Goal: Transaction & Acquisition: Purchase product/service

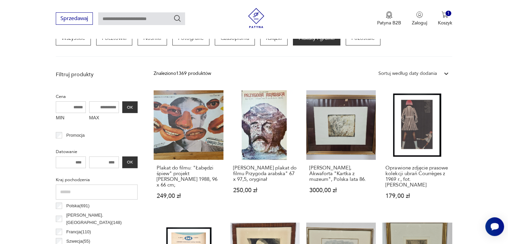
click at [435, 73] on div "Sortuj według daty dodania" at bounding box center [408, 73] width 58 height 7
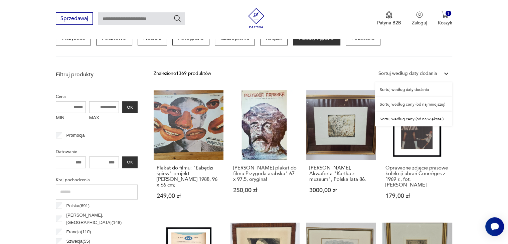
click at [414, 104] on div "Sortuj według ceny (od najmniejszej)" at bounding box center [413, 104] width 77 height 15
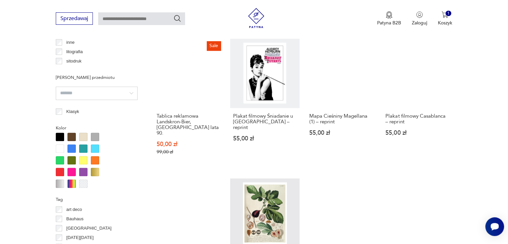
scroll to position [648, 0]
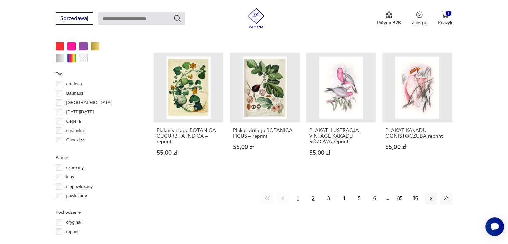
click at [315, 192] on button "2" at bounding box center [313, 198] width 12 height 12
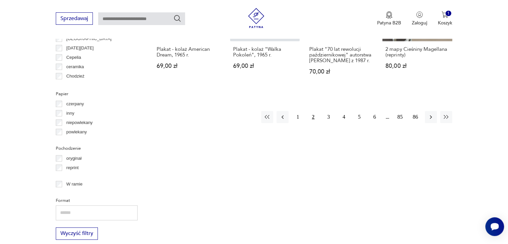
scroll to position [681, 0]
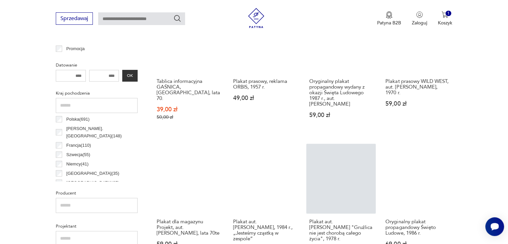
scroll to position [275, 0]
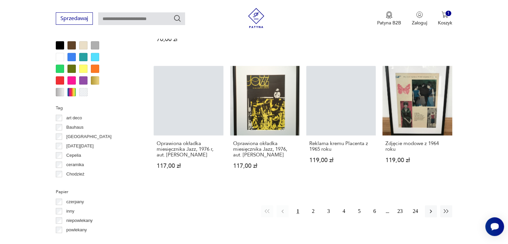
scroll to position [615, 0]
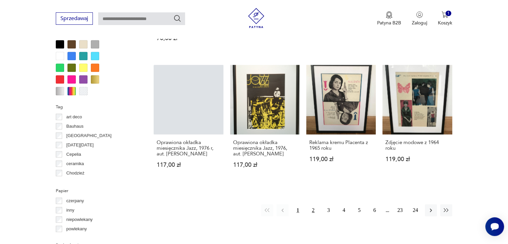
click at [311, 208] on button "2" at bounding box center [313, 210] width 12 height 12
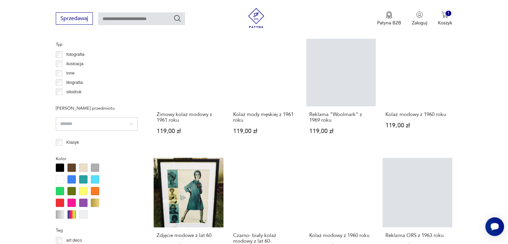
scroll to position [604, 0]
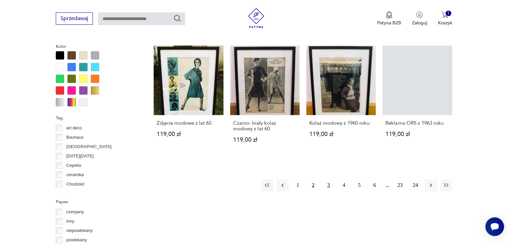
click at [328, 187] on button "3" at bounding box center [329, 185] width 12 height 12
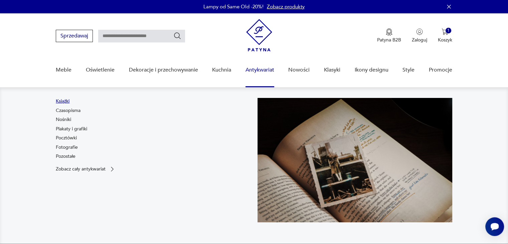
click at [65, 101] on link "Książki" at bounding box center [63, 101] width 14 height 7
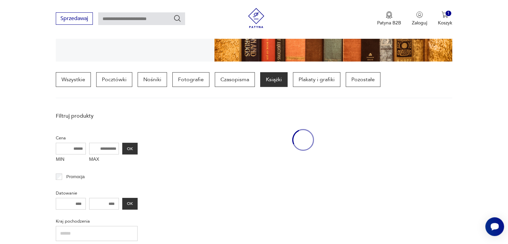
scroll to position [157, 0]
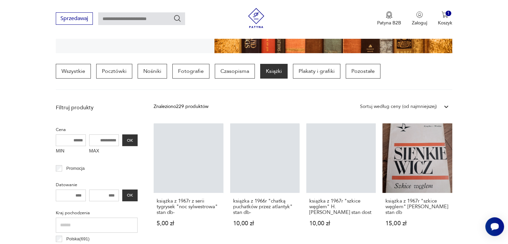
click at [152, 19] on input "text" at bounding box center [141, 18] width 87 height 13
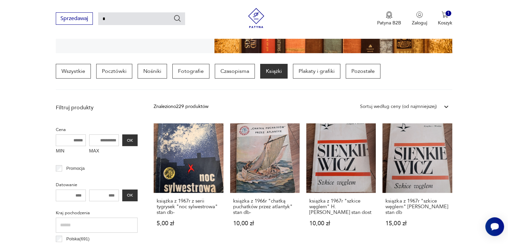
click at [120, 25] on input "*" at bounding box center [141, 18] width 87 height 13
type input "*******"
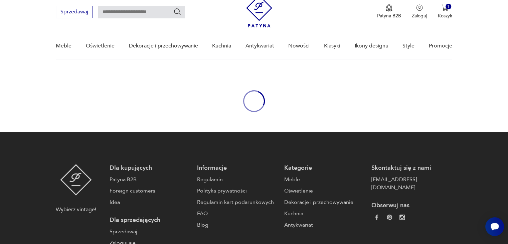
type input "*******"
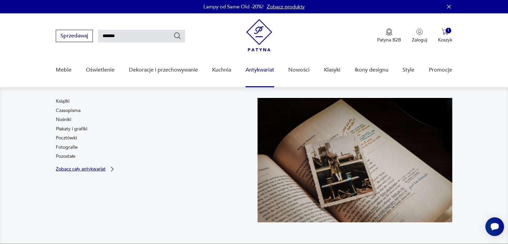
click at [92, 172] on link "Zobacz cały antykwariat" at bounding box center [86, 169] width 60 height 7
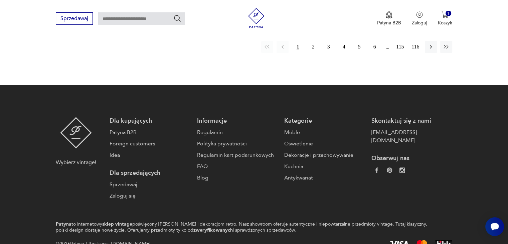
scroll to position [555, 0]
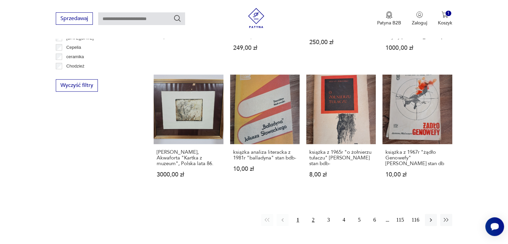
click at [312, 220] on button "2" at bounding box center [313, 220] width 12 height 12
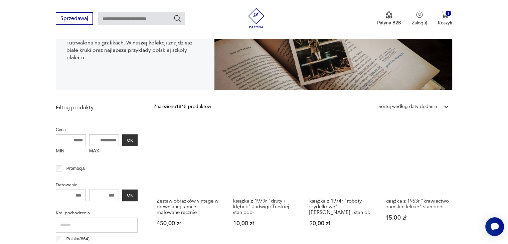
scroll to position [139, 0]
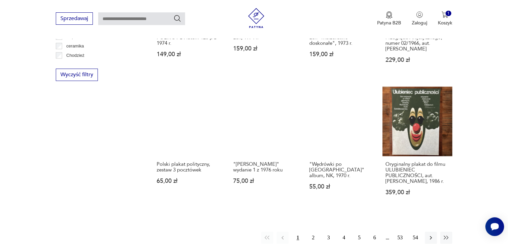
scroll to position [602, 0]
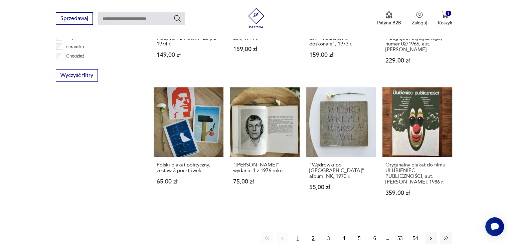
click at [312, 232] on button "2" at bounding box center [313, 238] width 12 height 12
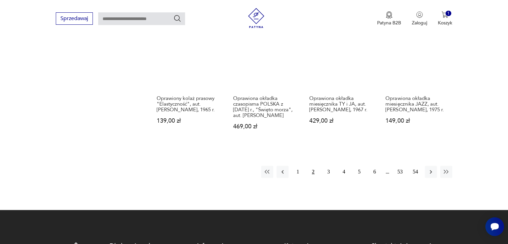
scroll to position [670, 0]
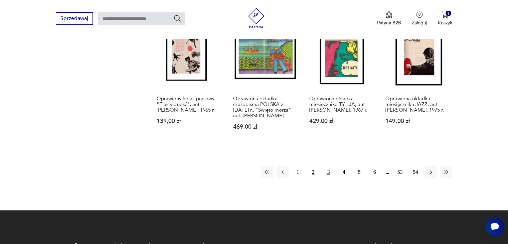
click at [327, 174] on button "3" at bounding box center [329, 172] width 12 height 12
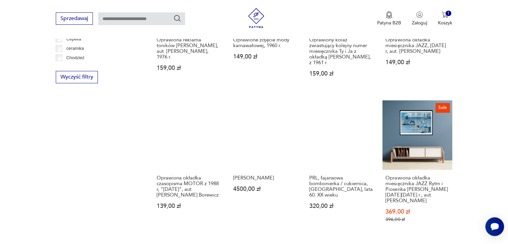
scroll to position [671, 0]
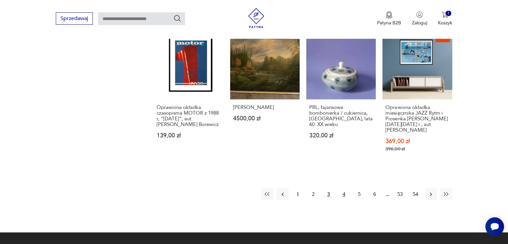
click at [343, 189] on button "4" at bounding box center [344, 194] width 12 height 12
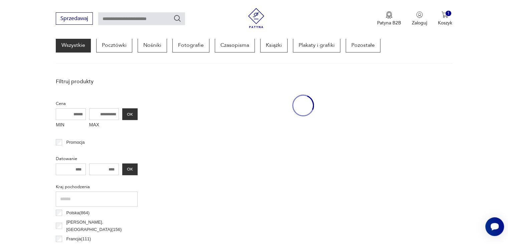
scroll to position [157, 0]
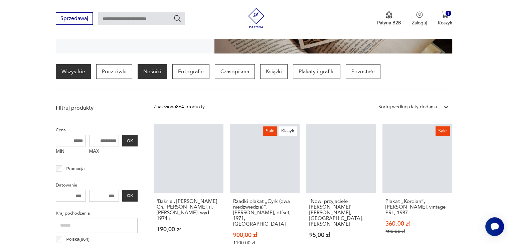
click at [154, 74] on p "Nośniki" at bounding box center [152, 71] width 29 height 15
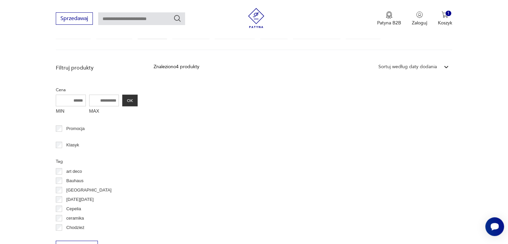
scroll to position [199, 0]
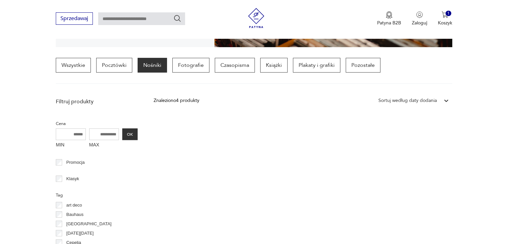
click at [194, 149] on div "Znaleziono 4 produkty Filtruj Sortuj według daty dodania Sortuj według daty dod…" at bounding box center [303, 191] width 298 height 192
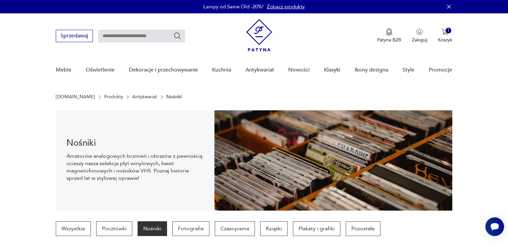
scroll to position [175, 0]
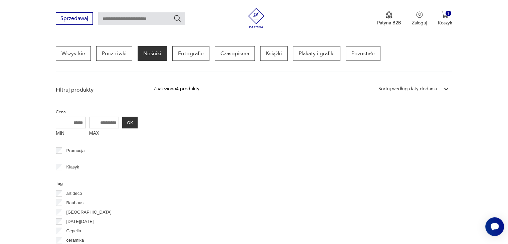
click at [154, 55] on p "Nośniki" at bounding box center [152, 53] width 29 height 15
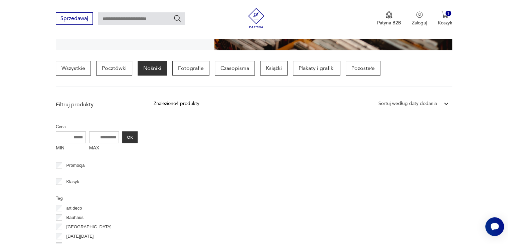
scroll to position [155, 0]
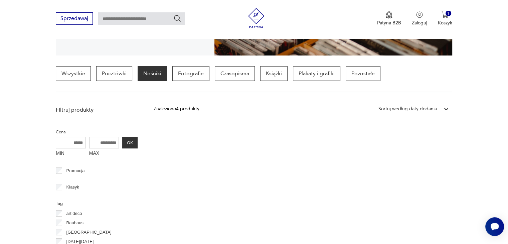
click at [406, 113] on div "Sortuj według daty dodania" at bounding box center [407, 109] width 65 height 9
click at [414, 147] on div "Sortuj według ceny (od najmniejszej)" at bounding box center [413, 139] width 77 height 15
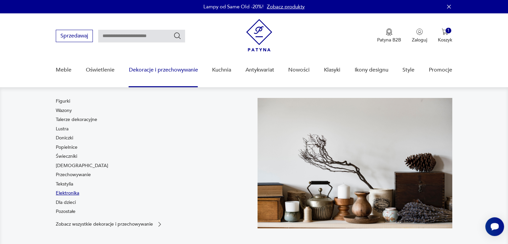
click at [72, 195] on link "Elektronika" at bounding box center [67, 193] width 23 height 7
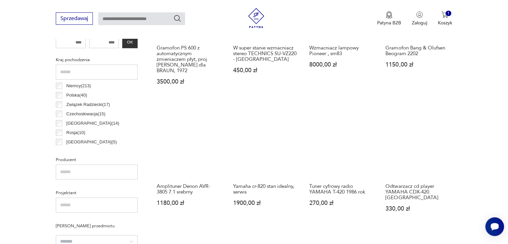
scroll to position [133, 0]
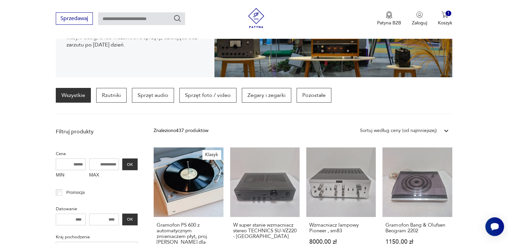
click at [419, 130] on div "Sortuj według ceny (od najmniejszej)" at bounding box center [398, 130] width 77 height 7
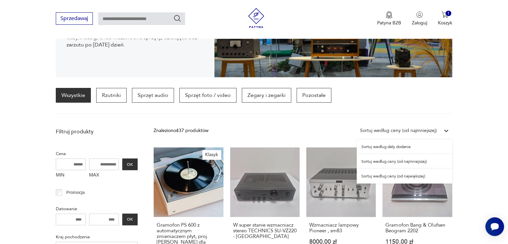
click at [402, 162] on div "Sortuj według ceny (od najmniejszej)" at bounding box center [405, 161] width 96 height 15
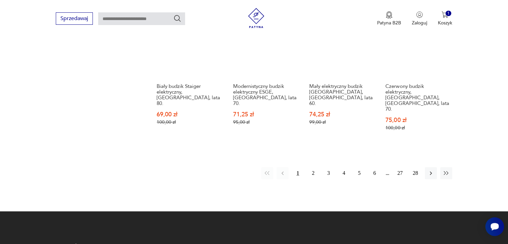
scroll to position [704, 0]
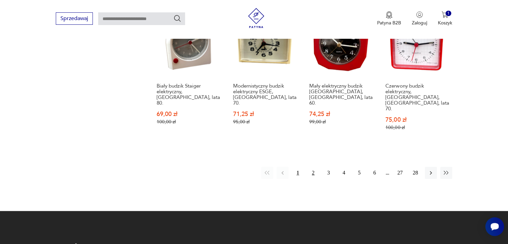
click at [314, 167] on button "2" at bounding box center [313, 173] width 12 height 12
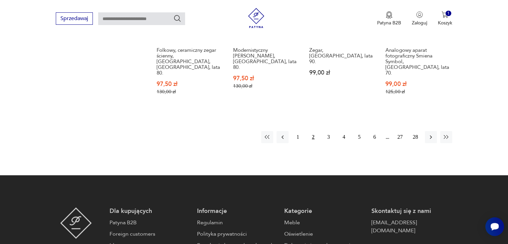
scroll to position [636, 0]
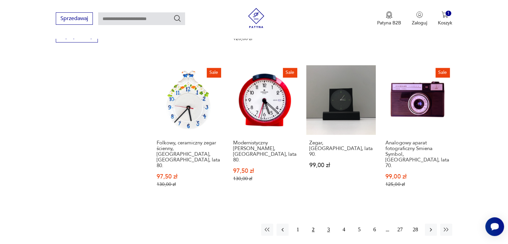
click at [329, 224] on button "3" at bounding box center [329, 230] width 12 height 12
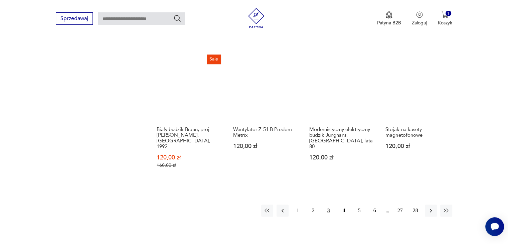
scroll to position [655, 0]
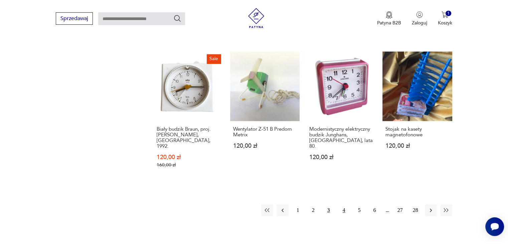
click at [342, 204] on button "4" at bounding box center [344, 210] width 12 height 12
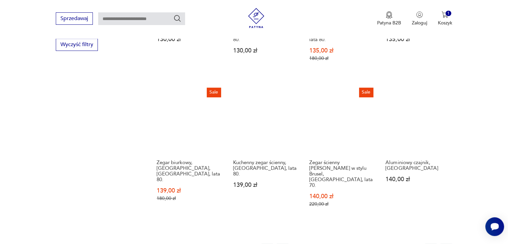
scroll to position [630, 0]
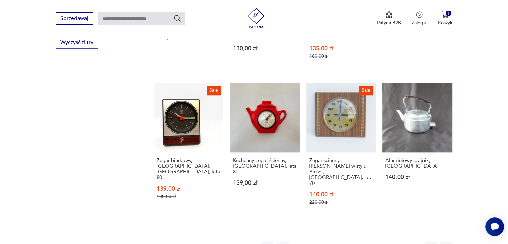
click at [360, 241] on button "5" at bounding box center [360, 247] width 12 height 12
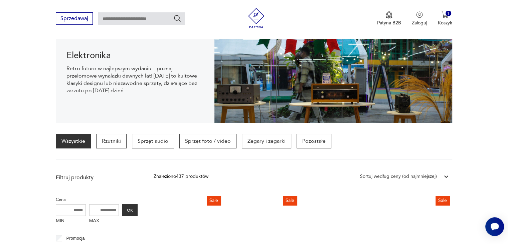
scroll to position [85, 0]
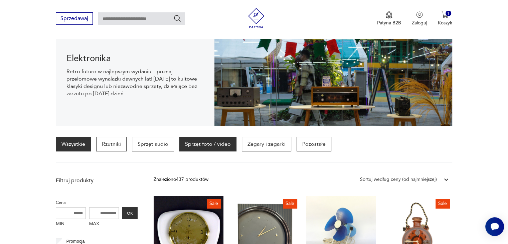
click at [210, 141] on p "Sprzęt foto / video" at bounding box center [207, 144] width 57 height 15
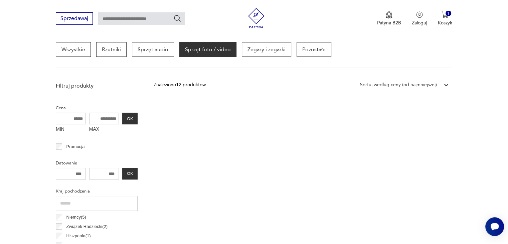
scroll to position [179, 0]
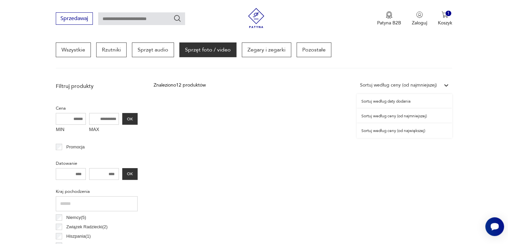
click at [388, 83] on div "Sortuj według ceny (od najmniejszej)" at bounding box center [398, 85] width 77 height 7
click at [393, 119] on div "Sortuj według ceny (od najmniejszej)" at bounding box center [405, 116] width 96 height 15
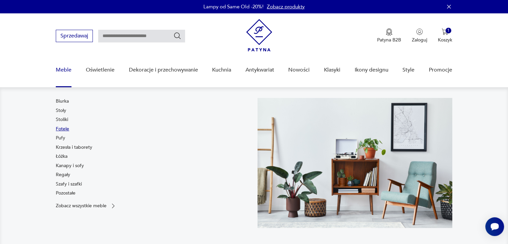
click at [60, 130] on link "Fotele" at bounding box center [62, 129] width 13 height 7
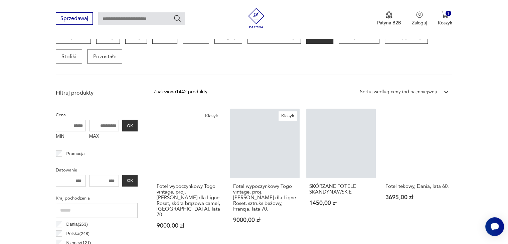
scroll to position [227, 0]
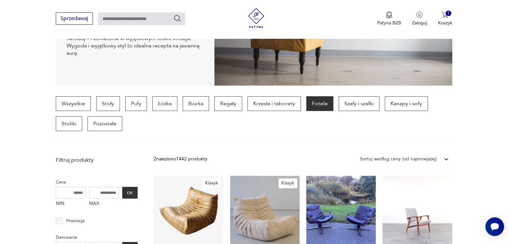
scroll to position [125, 0]
click at [416, 161] on div "Sortuj według ceny (od najmniejszej)" at bounding box center [398, 159] width 77 height 7
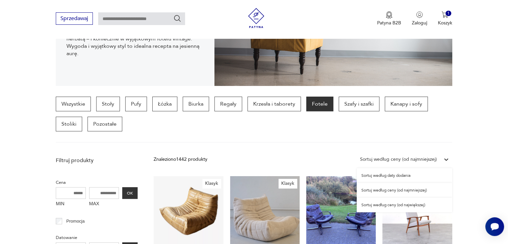
click at [411, 191] on div "Sortuj według ceny (od najmniejszej)" at bounding box center [405, 190] width 96 height 15
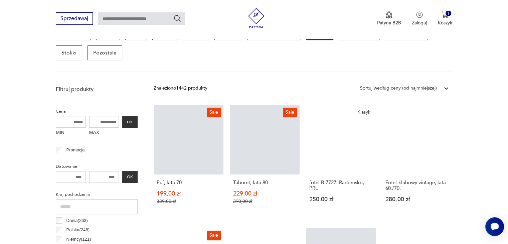
scroll to position [196, 0]
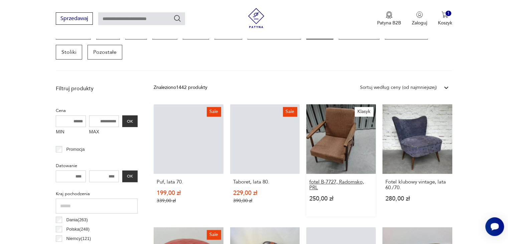
click at [332, 184] on h3 "fotel B-7727, Radomsko, PRL" at bounding box center [340, 184] width 63 height 11
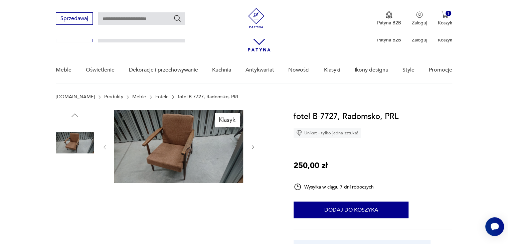
scroll to position [164, 0]
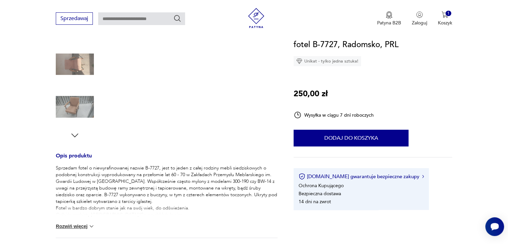
click at [80, 225] on button "Rozwiń więcej" at bounding box center [75, 226] width 39 height 7
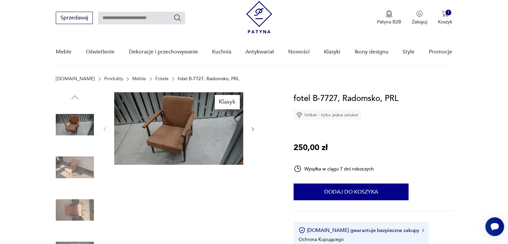
scroll to position [9, 0]
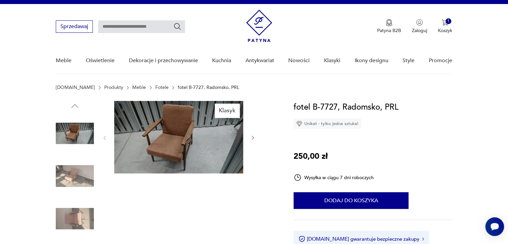
click at [82, 178] on img at bounding box center [75, 176] width 38 height 38
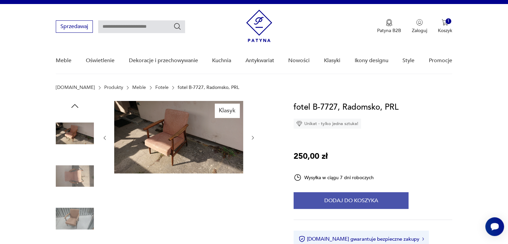
click at [335, 197] on button "Dodaj do koszyka" at bounding box center [351, 200] width 115 height 17
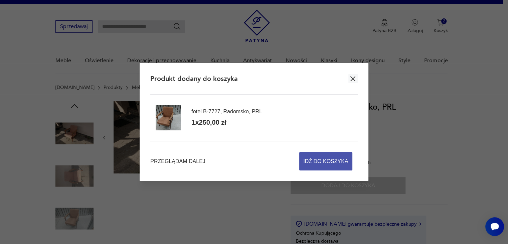
click at [329, 165] on span "Idź do koszyka" at bounding box center [325, 161] width 45 height 18
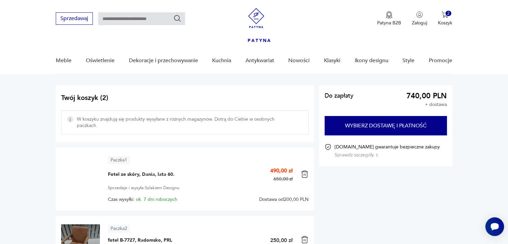
scroll to position [111, 0]
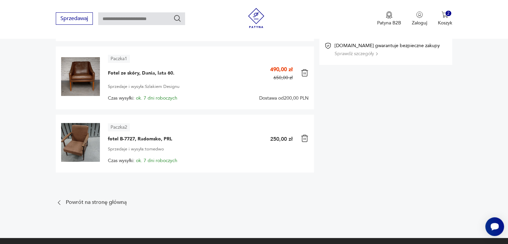
click at [302, 72] on img at bounding box center [305, 73] width 8 height 8
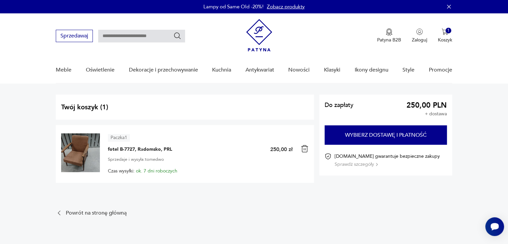
scroll to position [0, 0]
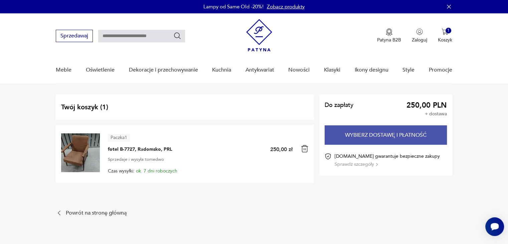
click at [398, 135] on button "Wybierz dostawę i płatność" at bounding box center [386, 134] width 122 height 19
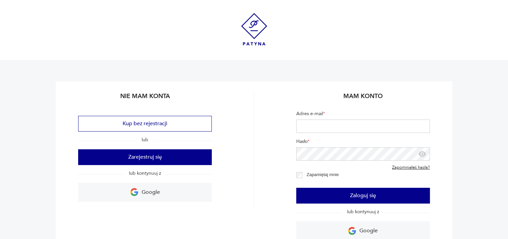
click at [160, 115] on div "Nie mam konta Kup bez rejestracji lub Zarejestruj się lub kontynuuj z Google" at bounding box center [145, 166] width 134 height 148
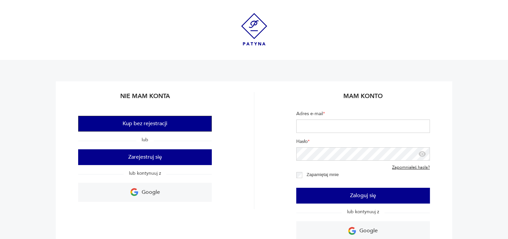
click at [146, 122] on button "Kup bez rejestracji" at bounding box center [145, 124] width 134 height 16
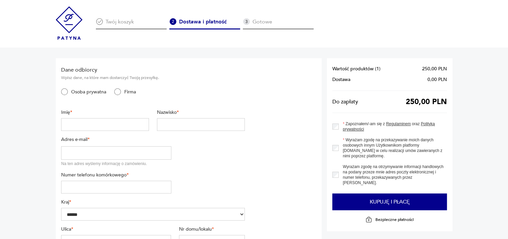
click at [106, 129] on input "text" at bounding box center [105, 124] width 88 height 13
type input "*"
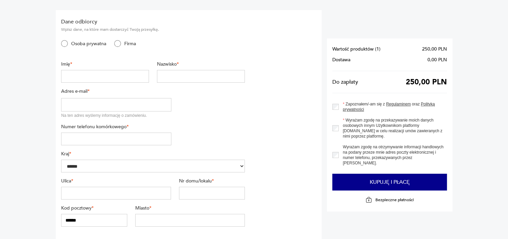
scroll to position [80, 0]
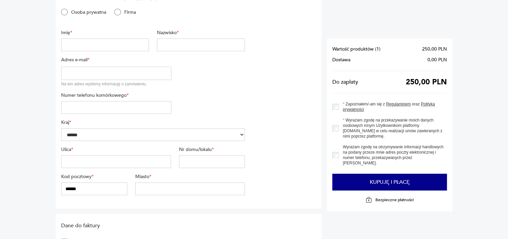
click at [96, 163] on input "text" at bounding box center [116, 161] width 110 height 13
click at [208, 162] on input "text" at bounding box center [212, 161] width 66 height 13
click at [105, 160] on input "**********" at bounding box center [116, 161] width 110 height 13
type input "*********"
click at [186, 157] on input "text" at bounding box center [212, 161] width 66 height 13
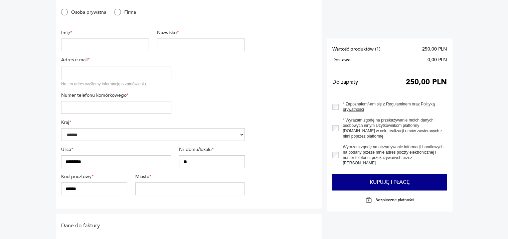
type input "**"
click at [151, 194] on input "text" at bounding box center [190, 188] width 110 height 13
type input "********"
click at [278, 173] on section "Dane odbiorcy Wpisz dane, na które mam dostarczyć Twoją przesyłkę. Osoba prywat…" at bounding box center [189, 94] width 266 height 230
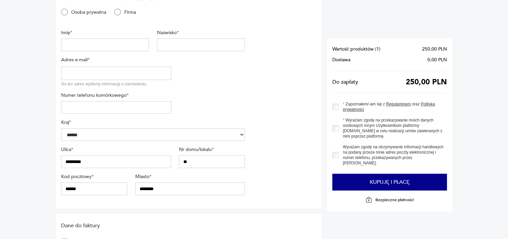
click at [278, 173] on section "Dane odbiorcy Wpisz dane, na które mam dostarczyć Twoją przesyłkę. Osoba prywat…" at bounding box center [189, 94] width 266 height 230
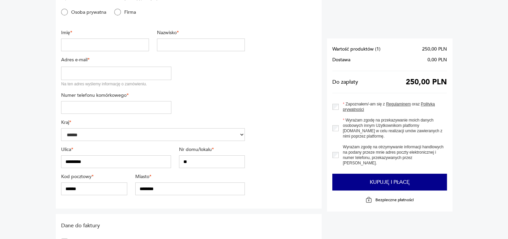
click at [87, 191] on input "******" at bounding box center [94, 188] width 66 height 13
type input "******"
click at [53, 194] on section "Dane odbiorcy Wpisz dane, na które mam dostarczyć Twoją przesyłkę. Osoba prywat…" at bounding box center [254, 238] width 508 height 540
click at [26, 186] on section "Dane odbiorcy Wpisz dane, na które mam dostarczyć Twoją przesyłkę. Osoba prywat…" at bounding box center [254, 238] width 508 height 540
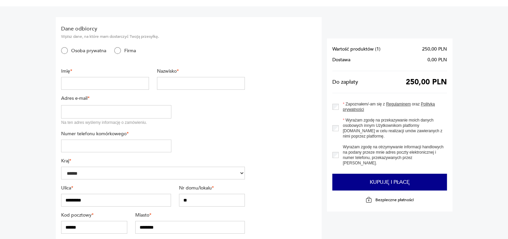
click at [96, 147] on input "tel" at bounding box center [116, 145] width 110 height 13
type input "**********"
click at [99, 108] on input "email" at bounding box center [116, 111] width 110 height 13
type input "**********"
click at [104, 88] on input "text" at bounding box center [105, 83] width 88 height 13
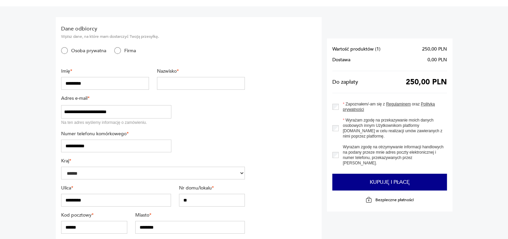
type input "*********"
type input "*****"
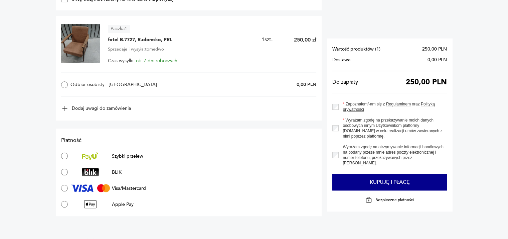
scroll to position [310, 0]
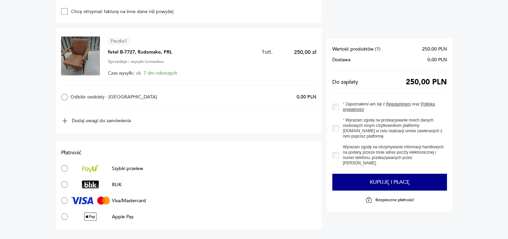
click at [114, 96] on label "Odbiór osobisty - Poznań" at bounding box center [115, 97] width 109 height 7
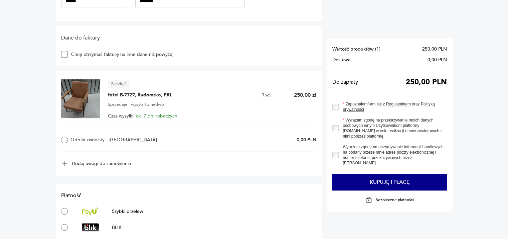
scroll to position [0, 0]
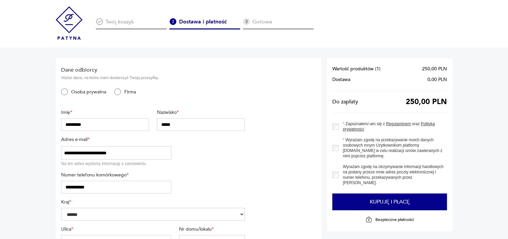
click at [61, 26] on img at bounding box center [69, 22] width 27 height 33
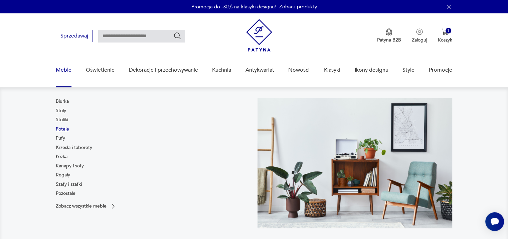
click at [63, 130] on link "Fotele" at bounding box center [62, 129] width 13 height 7
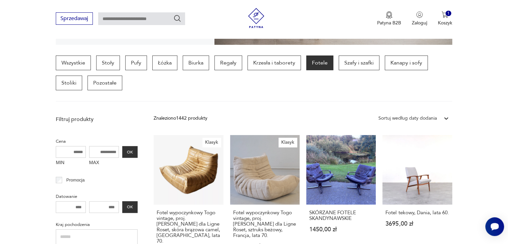
scroll to position [168, 0]
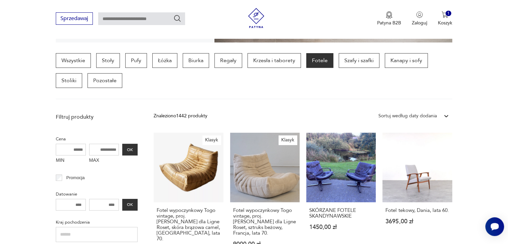
click at [418, 115] on div "Sortuj według daty dodania" at bounding box center [408, 115] width 58 height 7
click at [406, 147] on div "Sortuj według ceny (od najmniejszej)" at bounding box center [413, 146] width 77 height 15
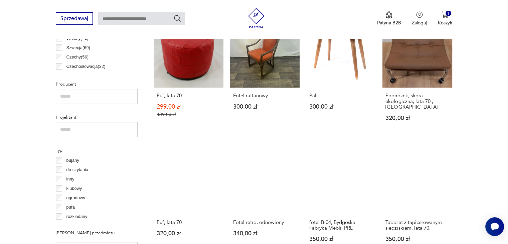
scroll to position [369, 0]
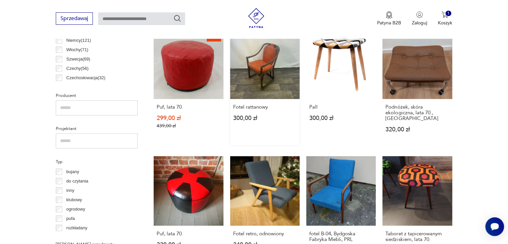
click at [257, 75] on link "Fotel rattanowy 300,00 zł" at bounding box center [264, 87] width 69 height 116
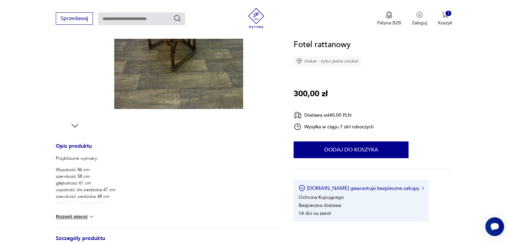
scroll to position [221, 0]
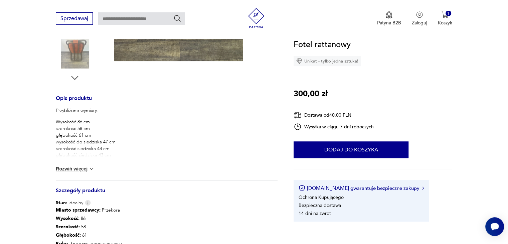
click at [82, 168] on button "Rozwiń więcej" at bounding box center [75, 168] width 39 height 7
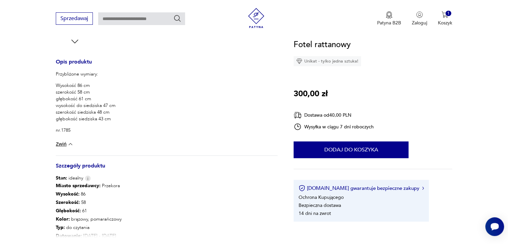
scroll to position [367, 0]
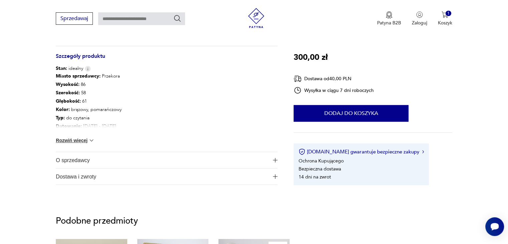
click at [83, 139] on button "Rozwiń więcej" at bounding box center [75, 140] width 39 height 7
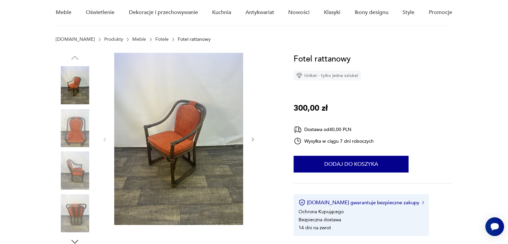
scroll to position [0, 0]
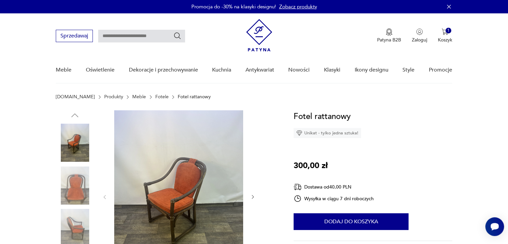
click at [76, 178] on img at bounding box center [75, 185] width 38 height 38
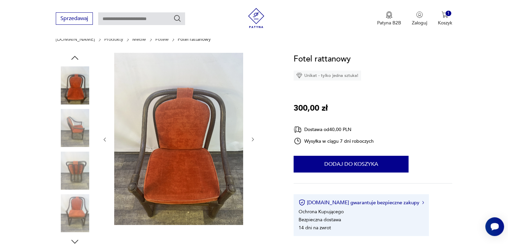
scroll to position [58, 0]
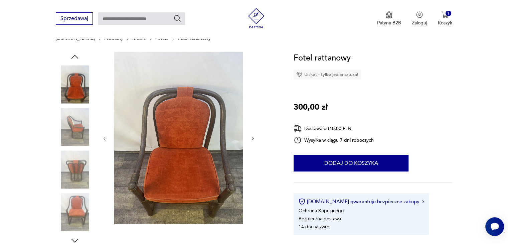
click at [75, 177] on img at bounding box center [75, 169] width 38 height 38
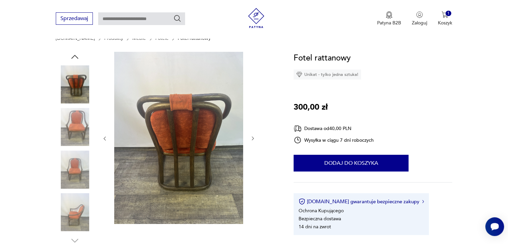
click at [75, 177] on img at bounding box center [75, 169] width 38 height 38
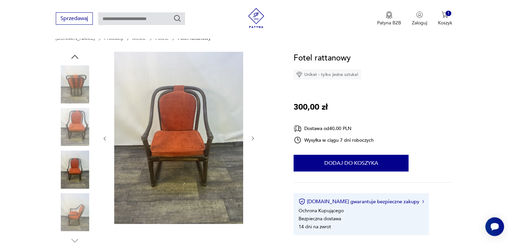
click at [74, 199] on img at bounding box center [75, 212] width 38 height 38
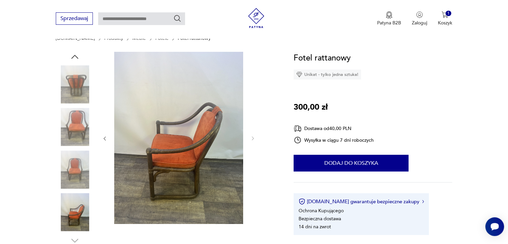
scroll to position [127, 0]
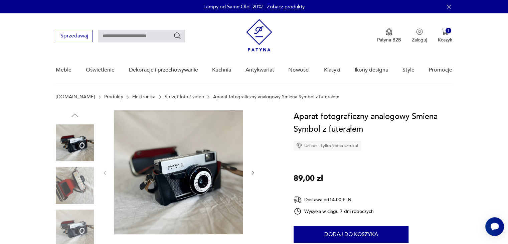
click at [74, 186] on img at bounding box center [75, 185] width 38 height 38
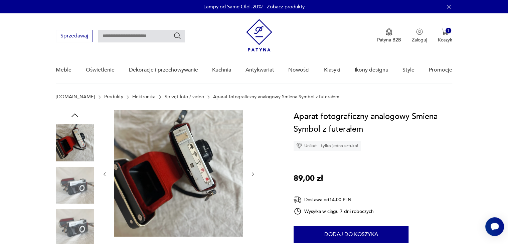
click at [73, 190] on img at bounding box center [75, 185] width 38 height 38
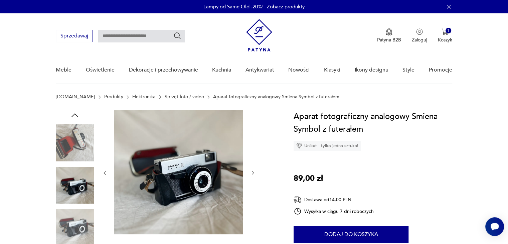
click at [70, 213] on img at bounding box center [75, 228] width 38 height 38
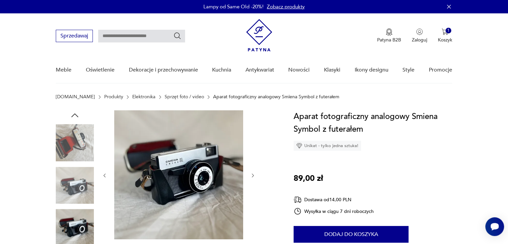
click at [75, 197] on img at bounding box center [75, 185] width 38 height 38
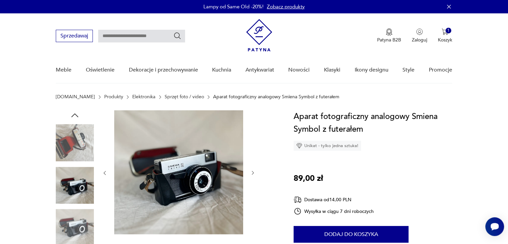
click at [79, 162] on div at bounding box center [75, 143] width 38 height 39
click at [81, 151] on img at bounding box center [75, 143] width 38 height 38
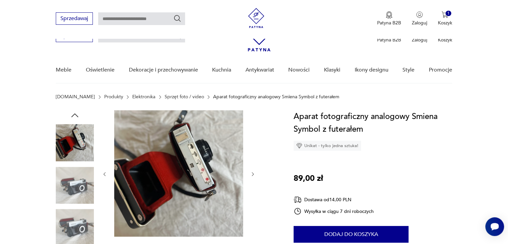
scroll to position [154, 0]
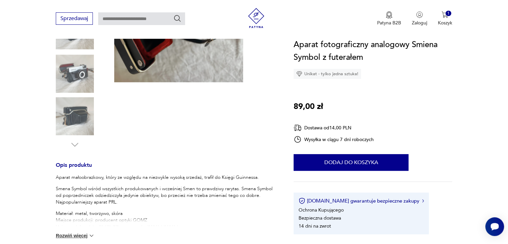
click at [82, 233] on button "Rozwiń więcej" at bounding box center [75, 235] width 39 height 7
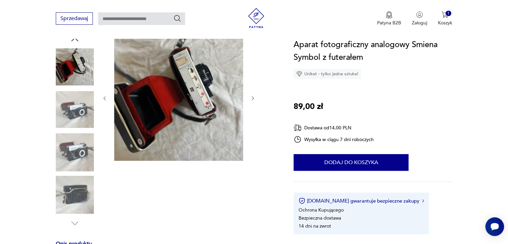
scroll to position [0, 0]
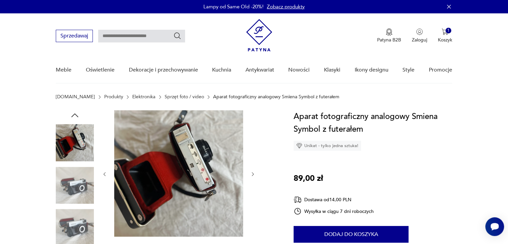
click at [81, 192] on img at bounding box center [75, 185] width 38 height 38
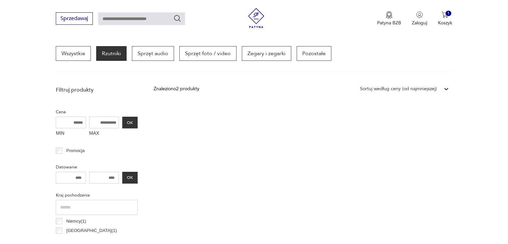
scroll to position [176, 0]
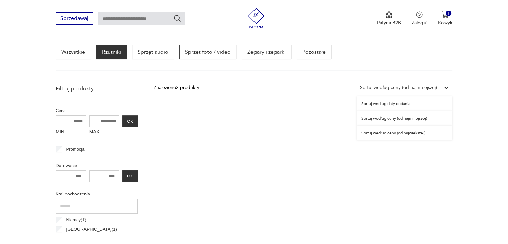
click at [436, 85] on div "Sortuj według ceny (od najmniejszej)" at bounding box center [398, 87] width 77 height 7
click at [414, 107] on div "Sortuj według daty dodania" at bounding box center [405, 103] width 96 height 15
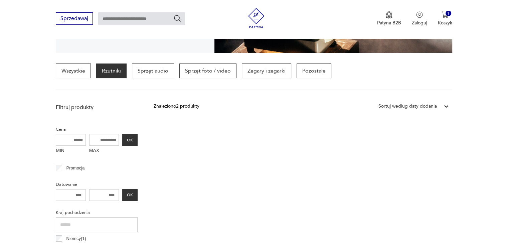
scroll to position [157, 0]
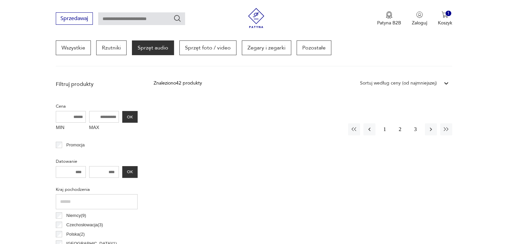
scroll to position [181, 0]
click at [436, 79] on div "Sortuj według ceny (od najmniejszej)" at bounding box center [399, 83] width 84 height 9
click at [396, 98] on div "Sortuj według daty dodania" at bounding box center [405, 99] width 96 height 15
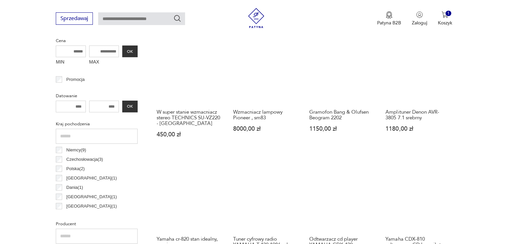
scroll to position [170, 0]
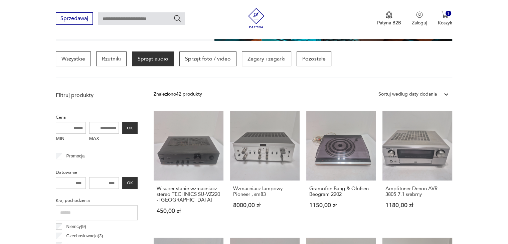
click at [437, 95] on div "Sortuj według daty dodania" at bounding box center [407, 94] width 65 height 9
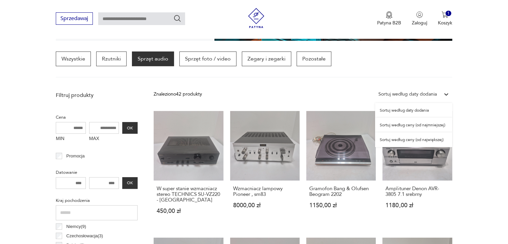
click at [420, 123] on div "Sortuj według ceny (od najmniejszej)" at bounding box center [413, 125] width 77 height 15
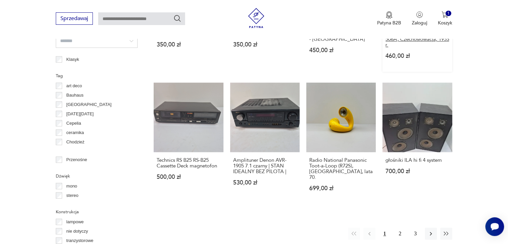
scroll to position [591, 0]
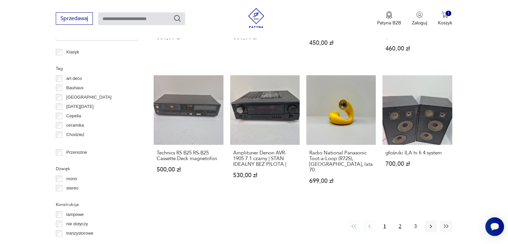
click at [398, 220] on button "2" at bounding box center [400, 226] width 12 height 12
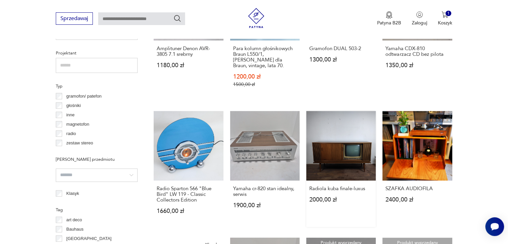
scroll to position [449, 0]
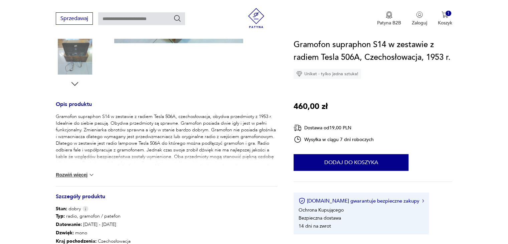
click at [82, 174] on button "Rozwiń więcej" at bounding box center [75, 174] width 39 height 7
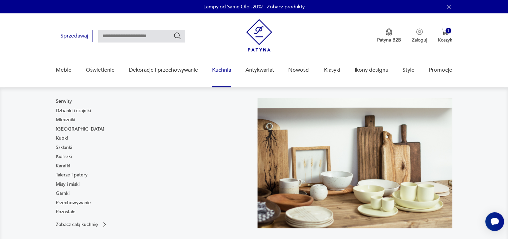
click at [11, 190] on nav "Serwisy Dzbanki i czajniki Mleczniki Filiżanki Kubki Szklanki Kieliszki Karafki…" at bounding box center [254, 168] width 508 height 162
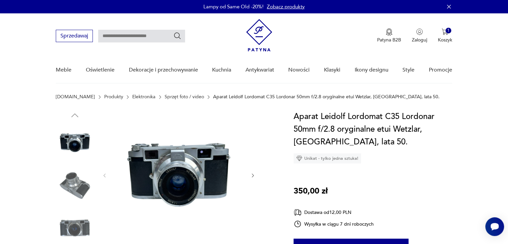
click at [80, 184] on img at bounding box center [75, 185] width 38 height 38
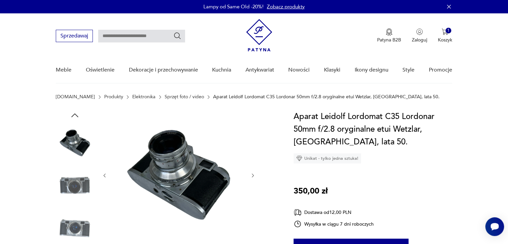
click at [80, 198] on img at bounding box center [75, 185] width 38 height 38
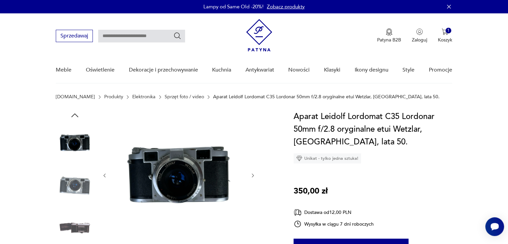
click at [80, 198] on img at bounding box center [75, 185] width 38 height 38
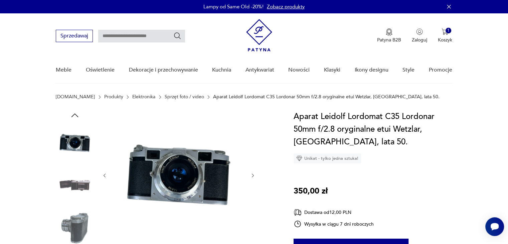
click at [80, 197] on img at bounding box center [75, 185] width 38 height 38
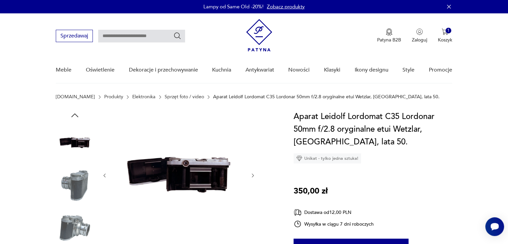
click at [80, 197] on img at bounding box center [75, 185] width 38 height 38
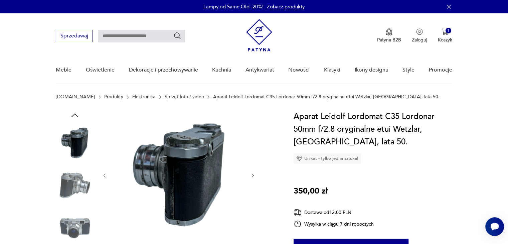
click at [78, 192] on img at bounding box center [75, 185] width 38 height 38
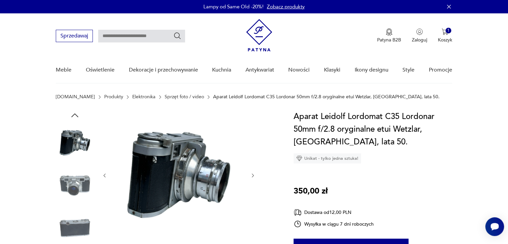
click at [78, 192] on img at bounding box center [75, 185] width 38 height 38
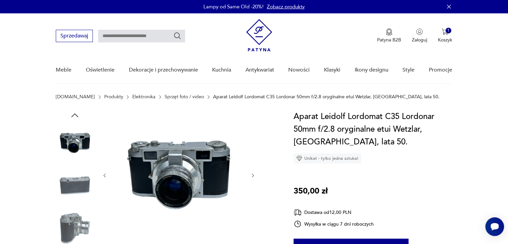
click at [76, 146] on img at bounding box center [75, 143] width 38 height 38
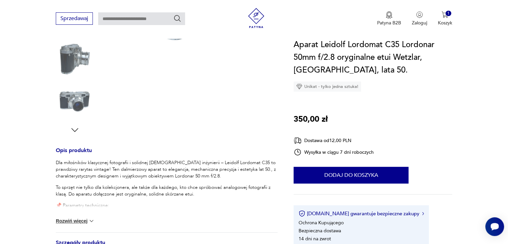
scroll to position [188, 0]
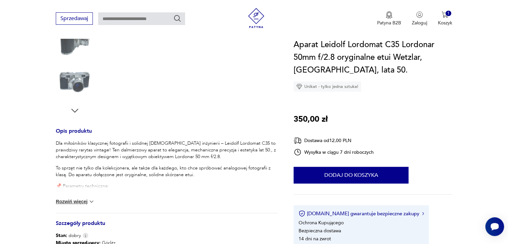
click at [86, 200] on button "Rozwiń więcej" at bounding box center [75, 201] width 39 height 7
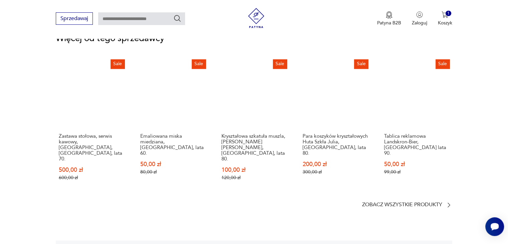
scroll to position [1053, 0]
